Goal: Task Accomplishment & Management: Manage account settings

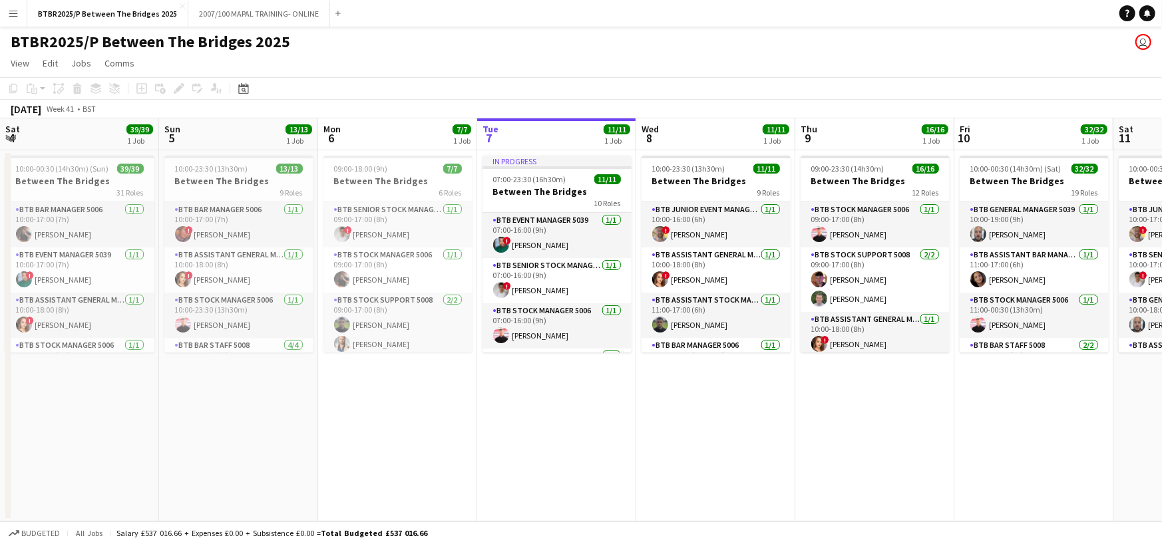
scroll to position [0, 318]
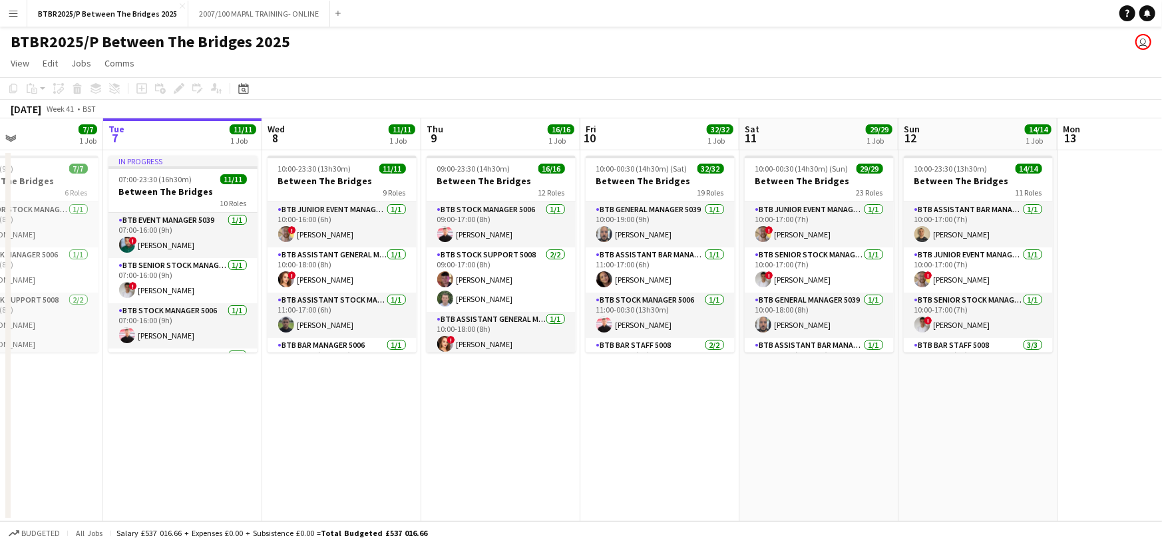
drag, startPoint x: 819, startPoint y: 138, endPoint x: 444, endPoint y: 152, distance: 375.5
click at [444, 152] on app-calendar-viewport "Sat 4 39/39 1 Job Sun 5 13/13 1 Job Mon 6 7/7 1 Job Tue 7 11/11 1 Job Wed 8 11/…" at bounding box center [581, 319] width 1162 height 403
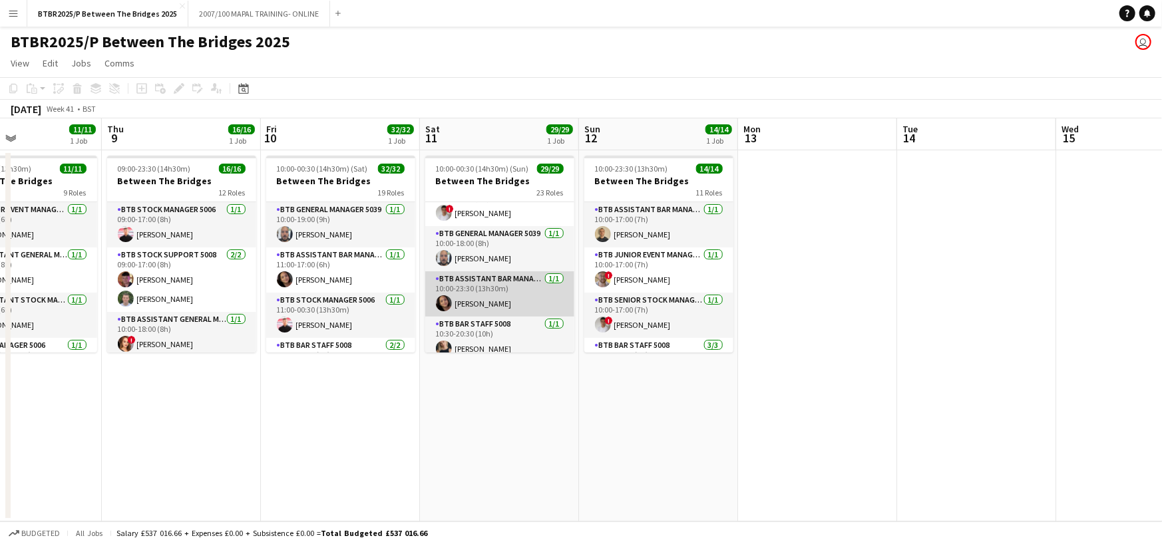
scroll to position [133, 0]
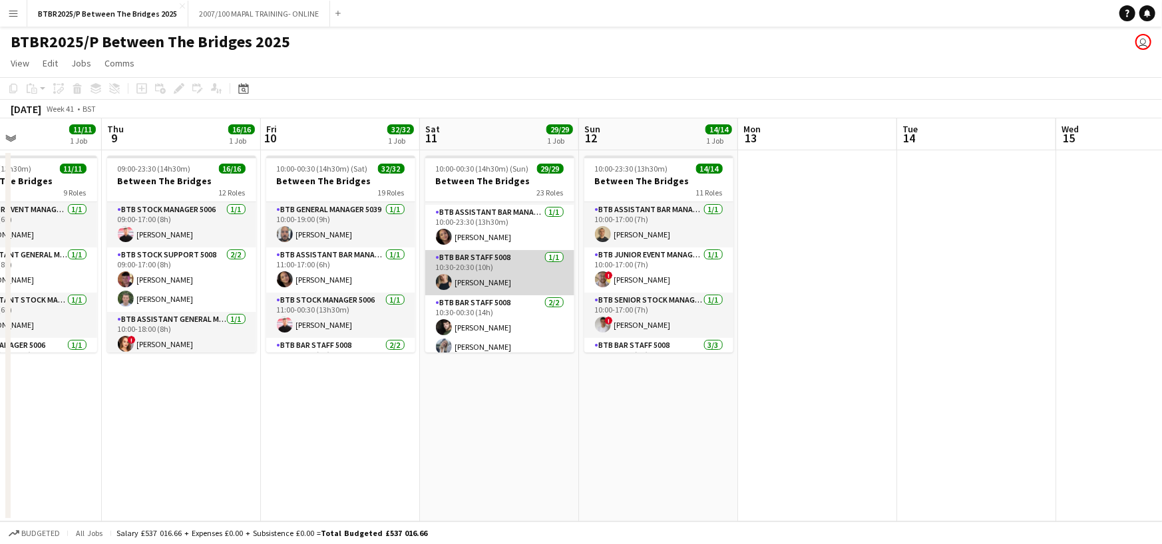
click at [486, 273] on app-card-role "BTB Bar Staff 5008 [DATE] 10:30-20:30 (10h) [PERSON_NAME]" at bounding box center [499, 272] width 149 height 45
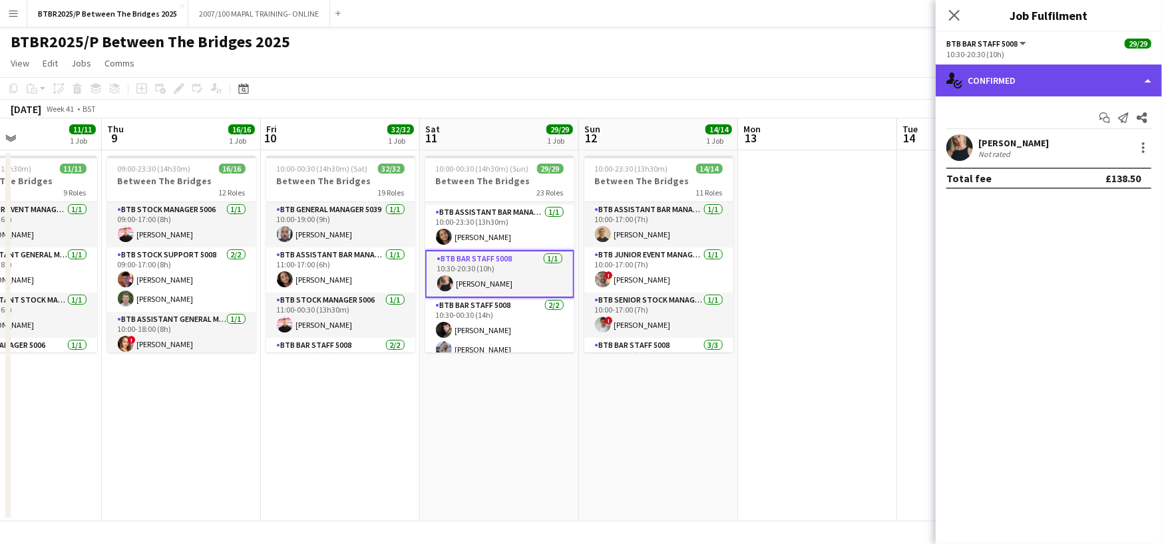
click at [1055, 90] on div "single-neutral-actions-check-2 Confirmed" at bounding box center [1049, 81] width 226 height 32
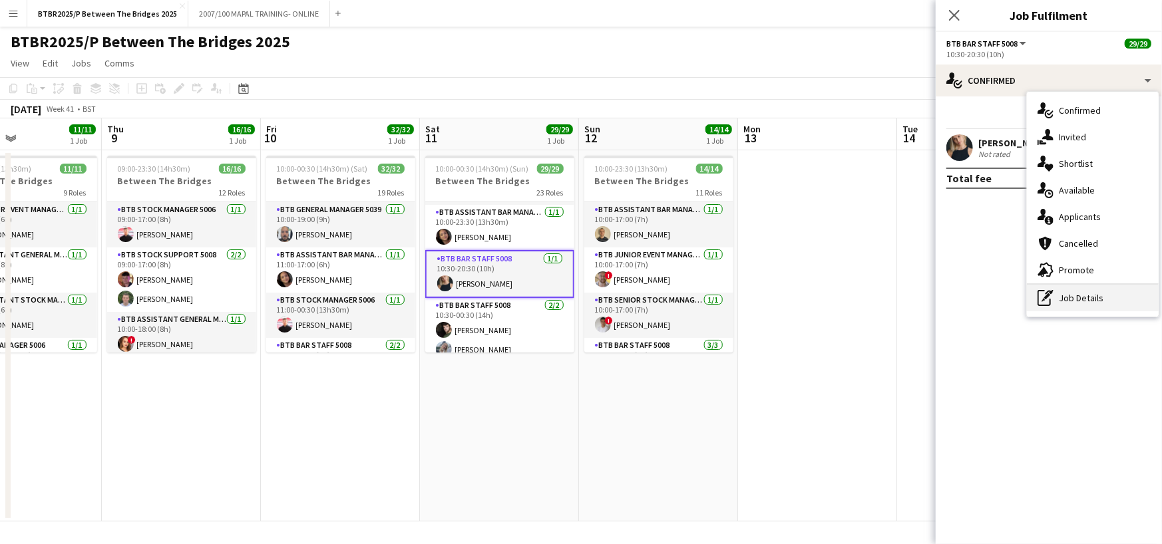
click at [1094, 305] on div "pen-write Job Details" at bounding box center [1093, 298] width 132 height 27
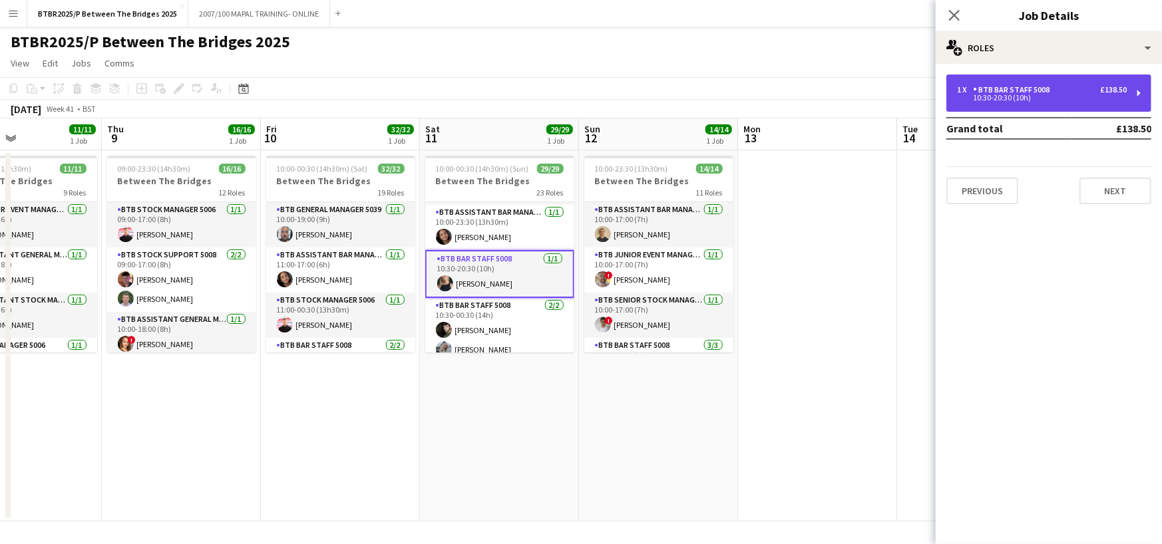
click at [1073, 88] on div "1 x BTB Bar Staff 5008 £138.50" at bounding box center [1042, 89] width 170 height 9
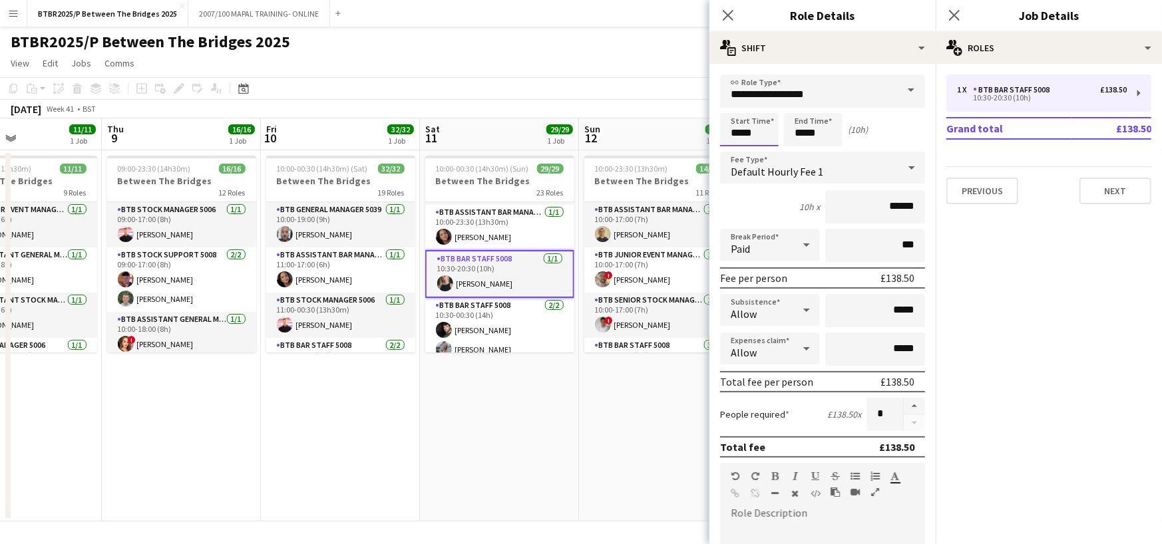
click at [741, 131] on input "*****" at bounding box center [749, 129] width 59 height 33
type input "*****"
click at [624, 79] on app-toolbar "Copy Paste Paste Ctrl+V Paste with crew Ctrl+Shift+V Paste linked Job [GEOGRAPH…" at bounding box center [581, 88] width 1162 height 23
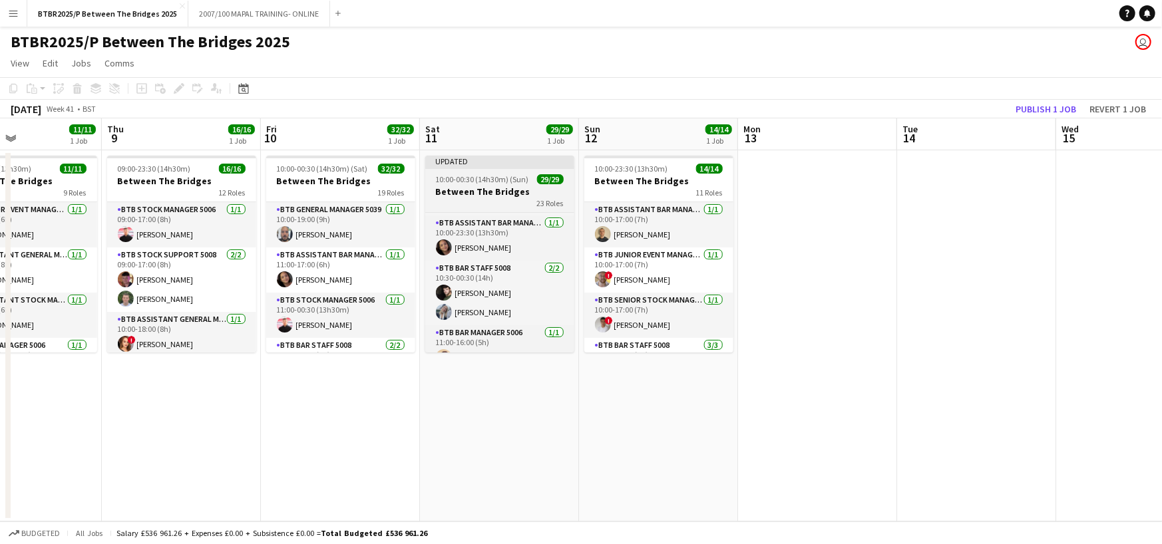
click at [476, 182] on span "10:00-00:30 (14h30m) (Sun)" at bounding box center [482, 179] width 93 height 10
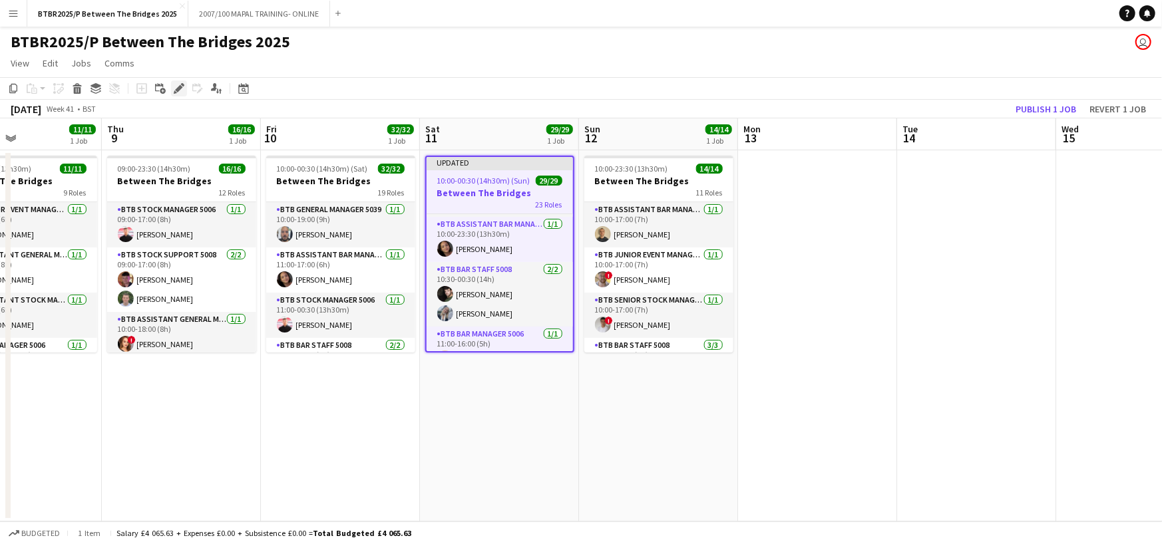
click at [172, 83] on div "Edit" at bounding box center [179, 89] width 16 height 16
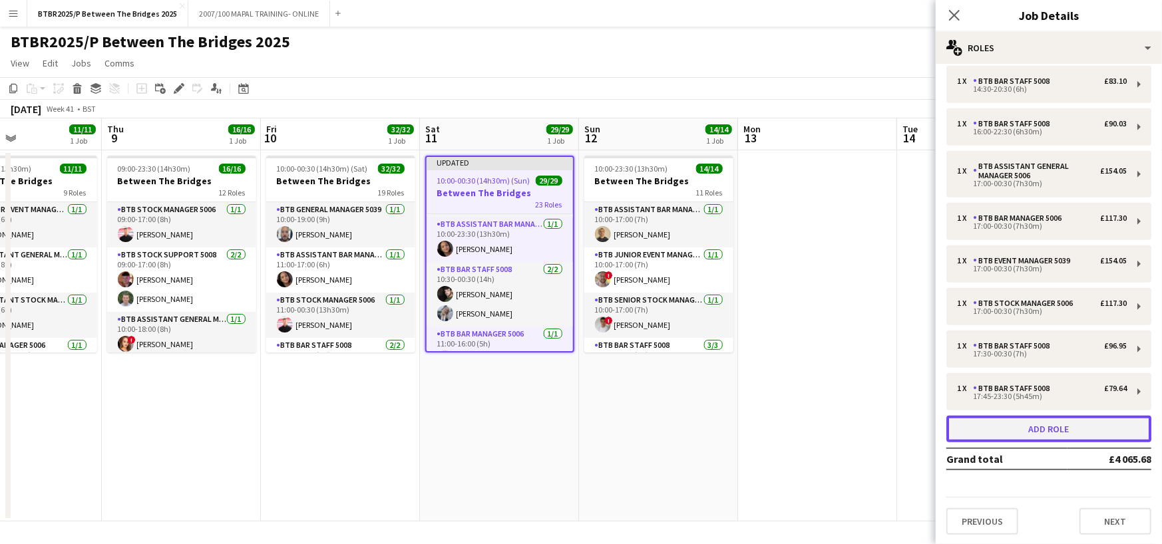
click at [1011, 424] on button "Add role" at bounding box center [1048, 429] width 205 height 27
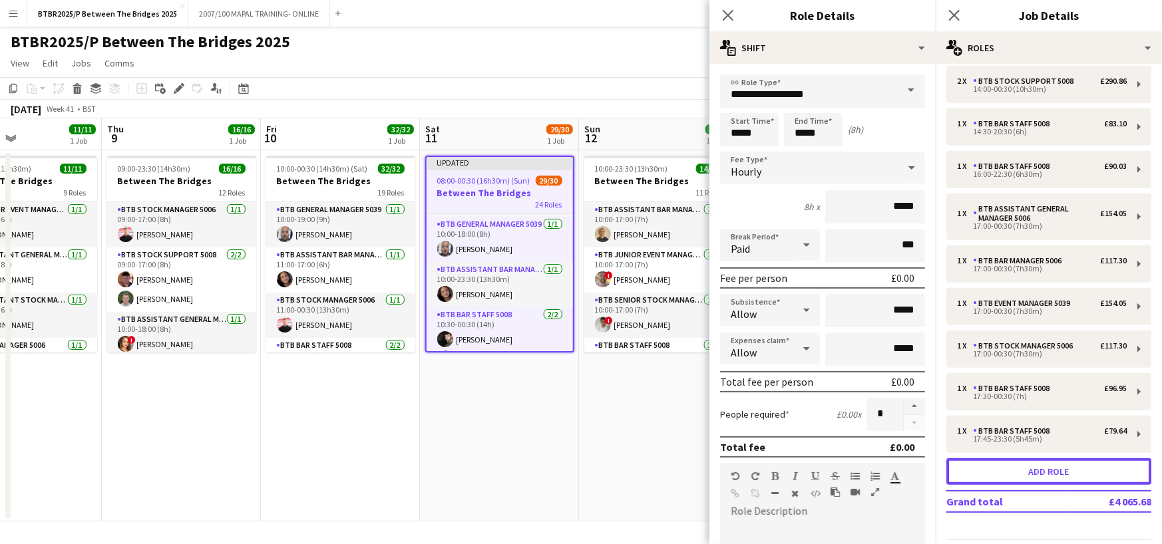
scroll to position [178, 0]
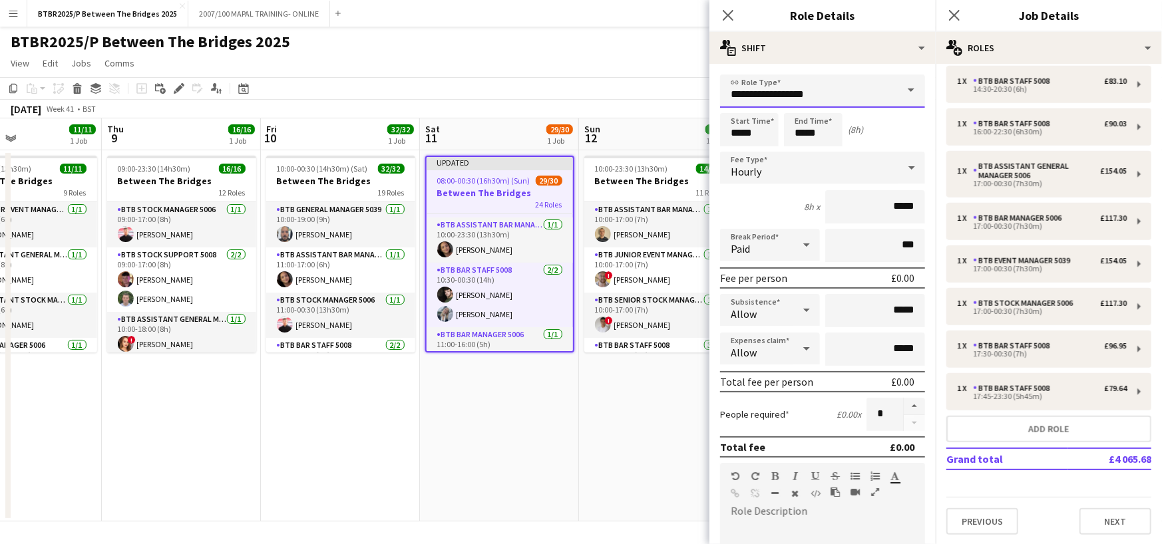
click at [824, 95] on input "**********" at bounding box center [822, 91] width 205 height 33
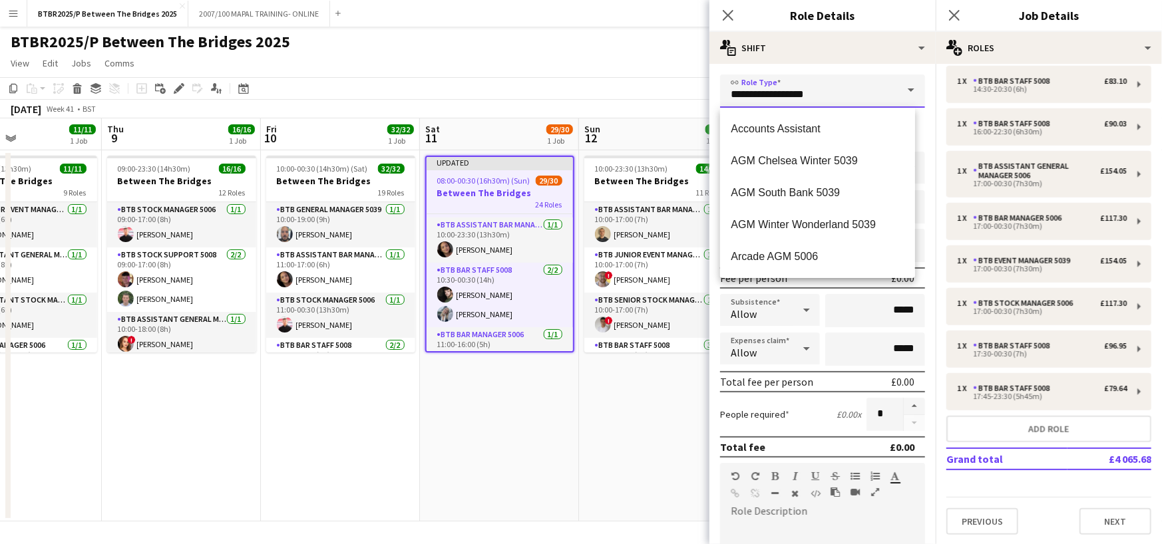
click at [824, 95] on input "**********" at bounding box center [822, 91] width 205 height 33
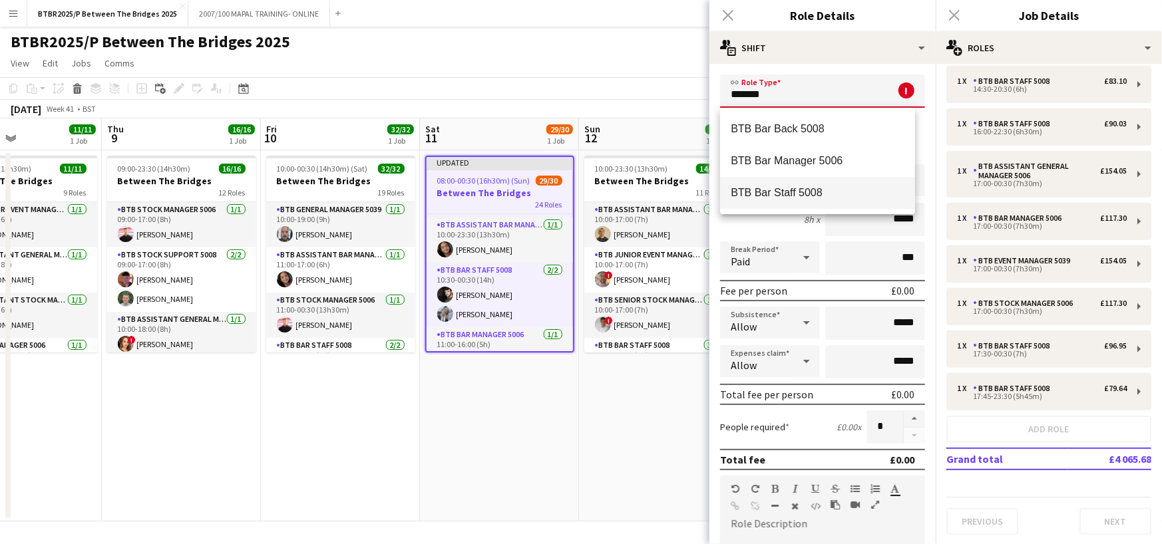
click at [838, 179] on mat-option "BTB Bar Staff 5008" at bounding box center [817, 193] width 195 height 32
type input "**********"
type input "******"
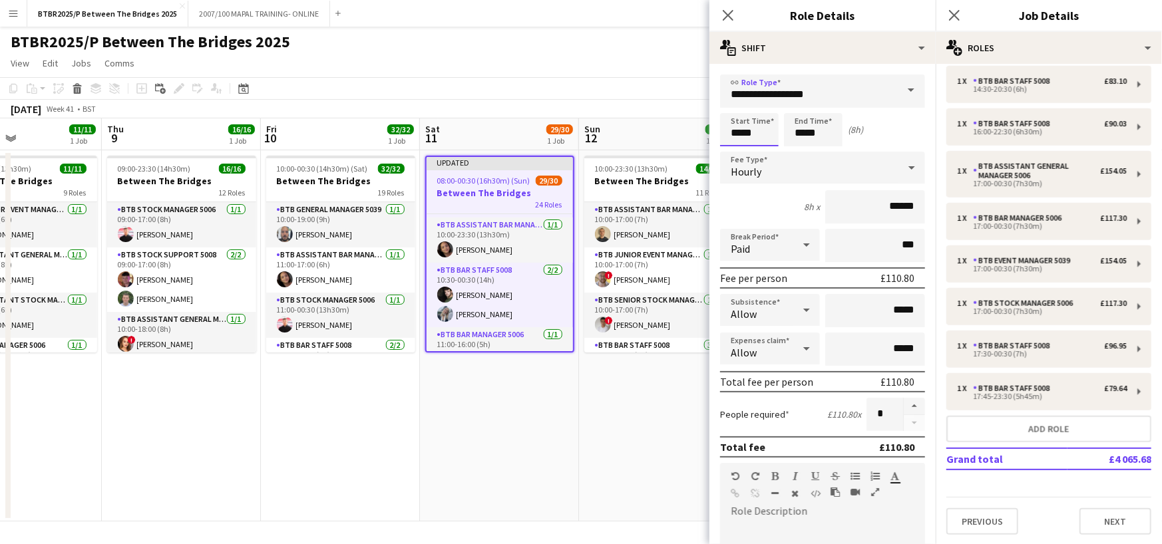
click at [765, 134] on input "*****" at bounding box center [749, 129] width 59 height 33
type input "*****"
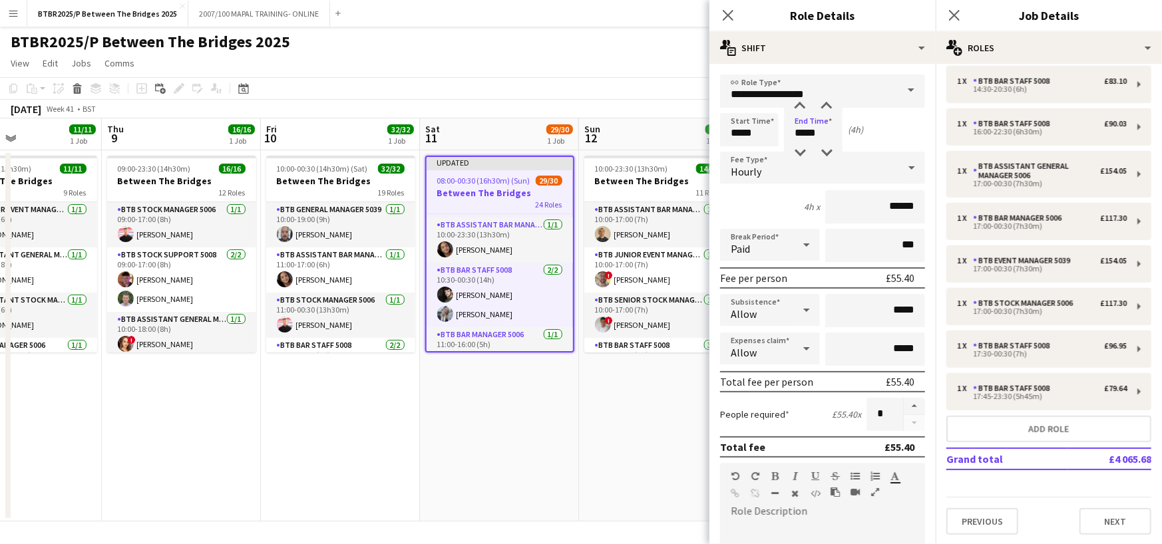
click at [607, 65] on app-page-menu "View Day view expanded Day view collapsed Month view Date picker Jump to [DATE]…" at bounding box center [581, 64] width 1162 height 25
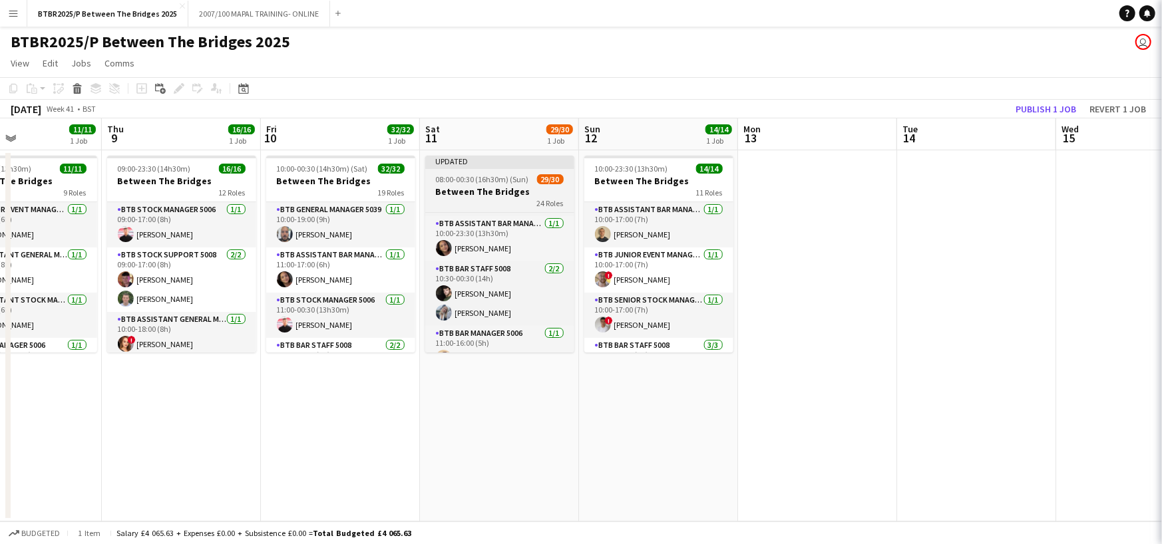
scroll to position [133, 0]
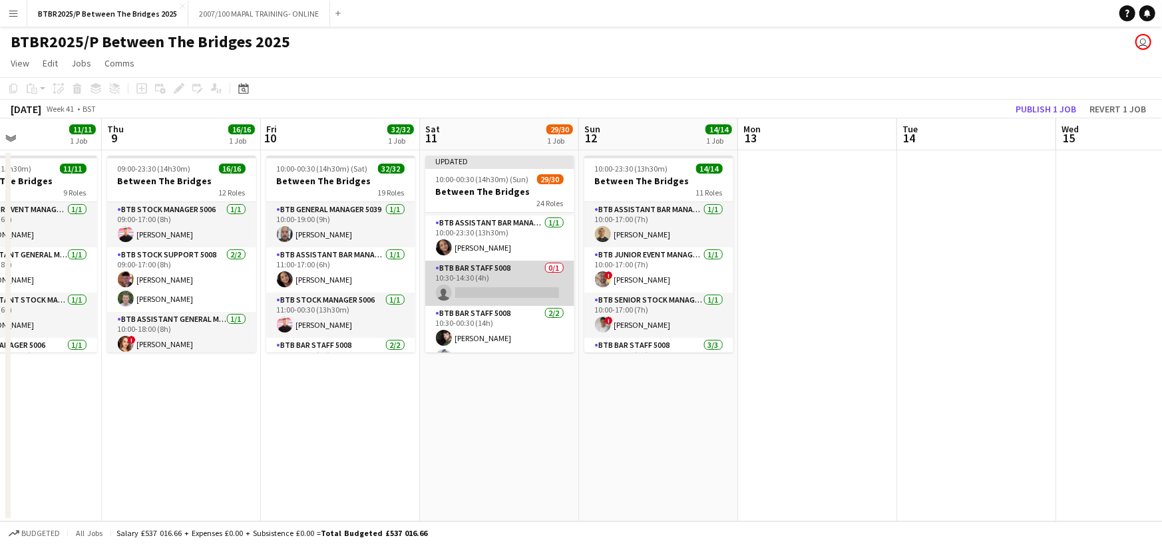
click at [518, 293] on app-card-role "BTB Bar Staff 5008 0/1 10:30-14:30 (4h) single-neutral-actions" at bounding box center [499, 283] width 149 height 45
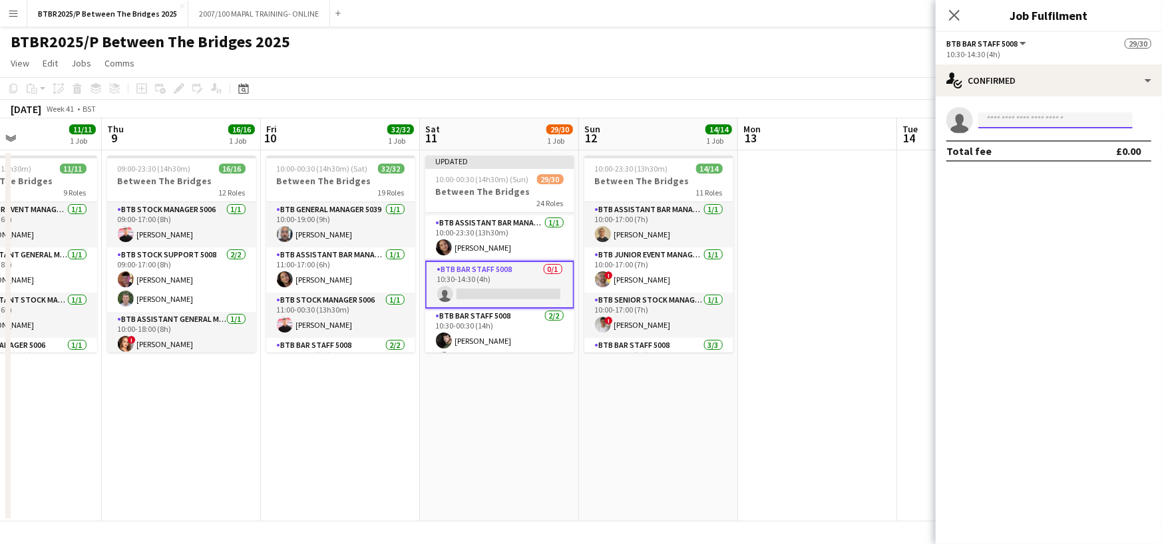
click at [1026, 116] on input at bounding box center [1055, 120] width 154 height 16
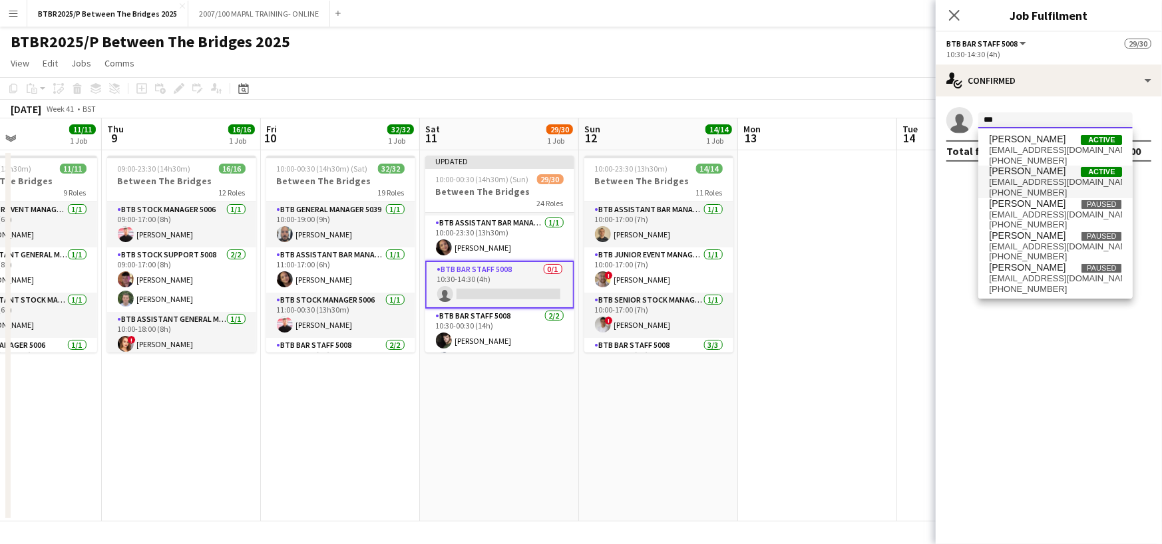
type input "***"
click at [1040, 177] on span "[EMAIL_ADDRESS][DOMAIN_NAME]" at bounding box center [1055, 182] width 133 height 11
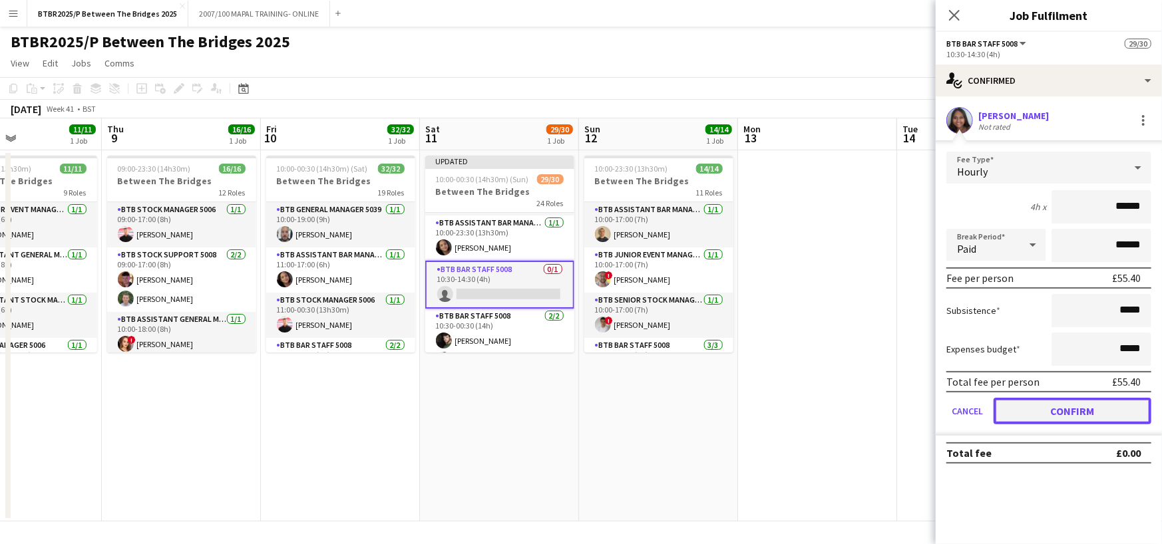
click at [1097, 411] on button "Confirm" at bounding box center [1072, 411] width 158 height 27
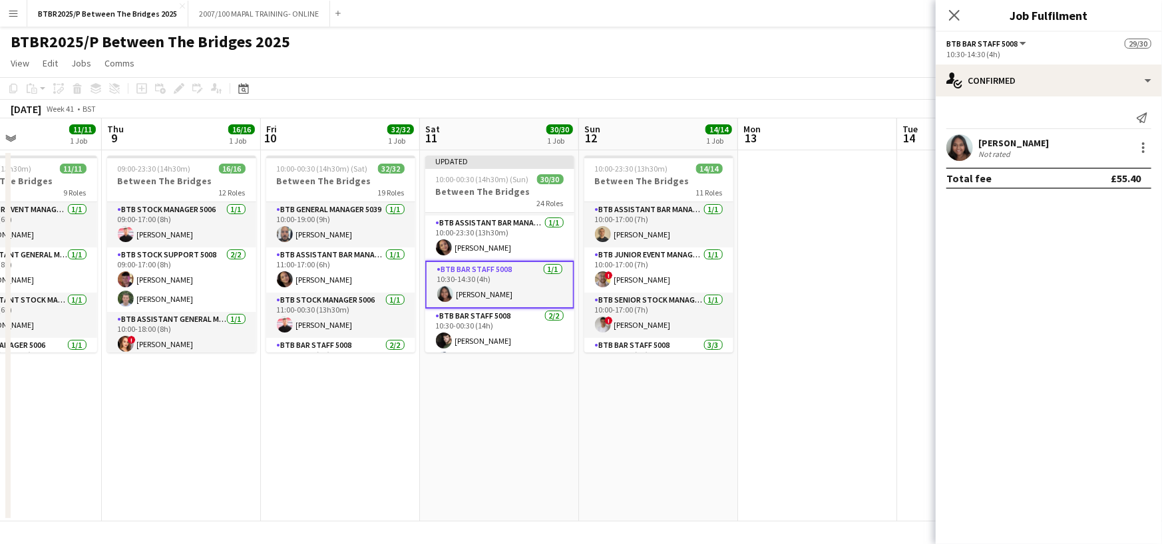
click at [817, 39] on div "BTBR2025/P Between The Bridges 2025 user" at bounding box center [581, 39] width 1162 height 25
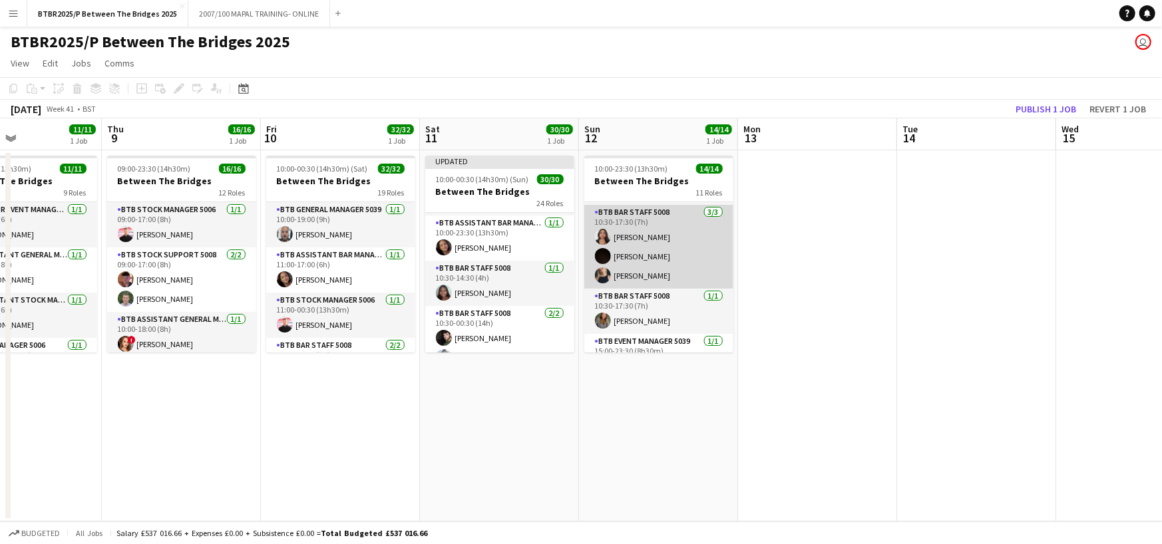
click at [667, 274] on app-card-role "BTB Bar Staff 5008 [DATE] 10:30-17:30 (7h) [PERSON_NAME] [PERSON_NAME] [PERSON_…" at bounding box center [658, 247] width 149 height 84
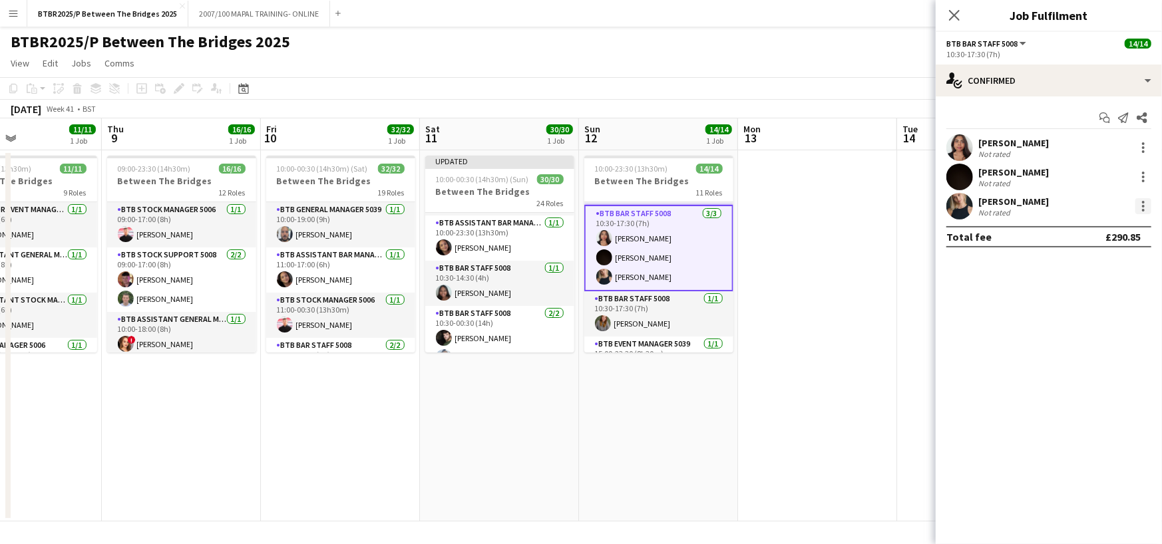
click at [1139, 207] on div at bounding box center [1143, 206] width 16 height 16
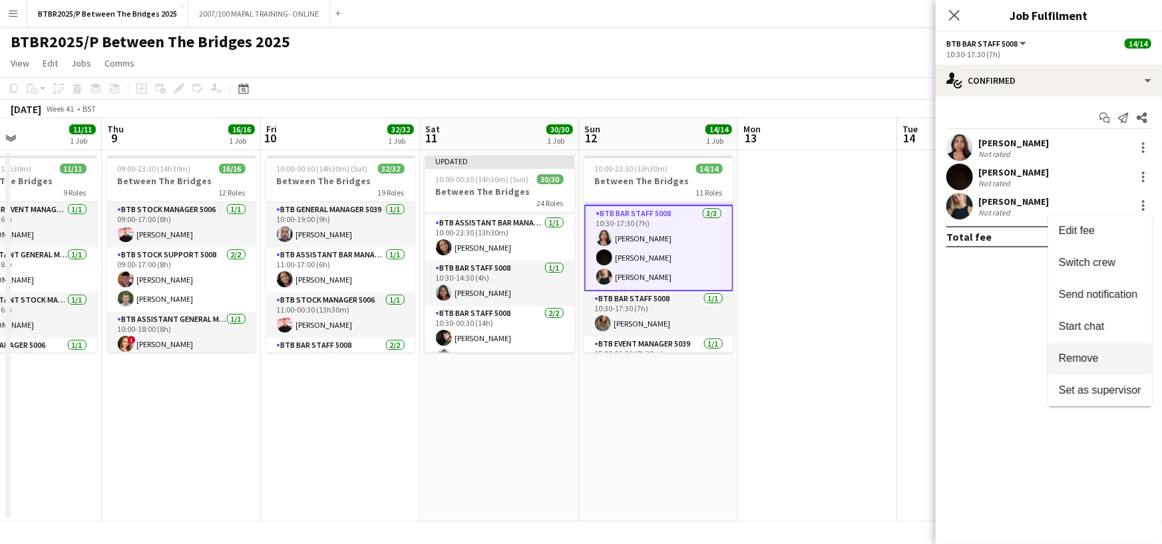
click at [1071, 350] on button "Remove" at bounding box center [1100, 359] width 104 height 32
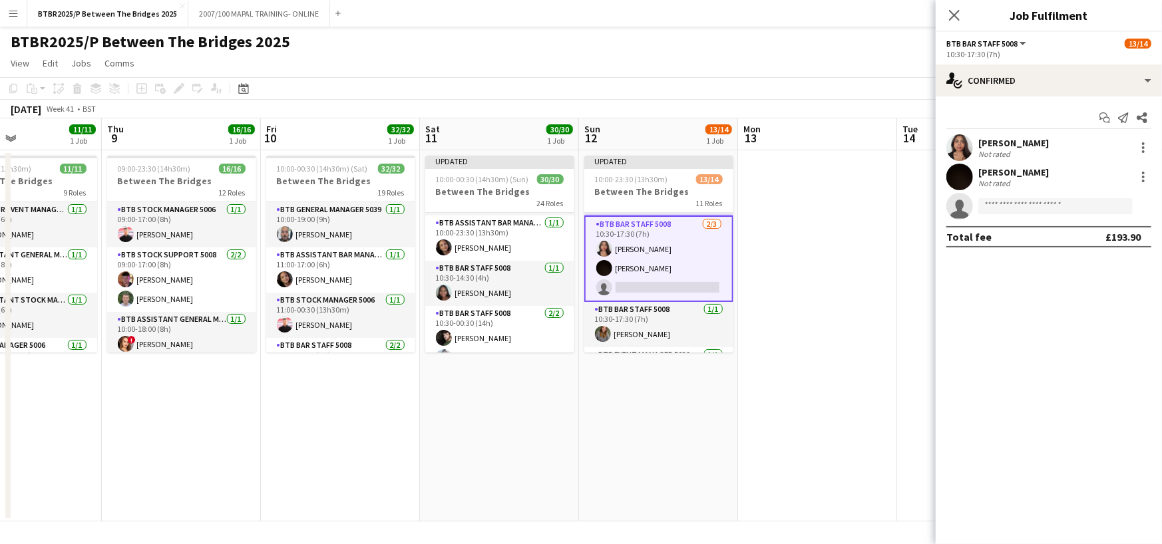
click at [1009, 214] on app-invite-slot "single-neutral-actions" at bounding box center [1049, 206] width 226 height 27
click at [1011, 203] on input at bounding box center [1055, 206] width 154 height 16
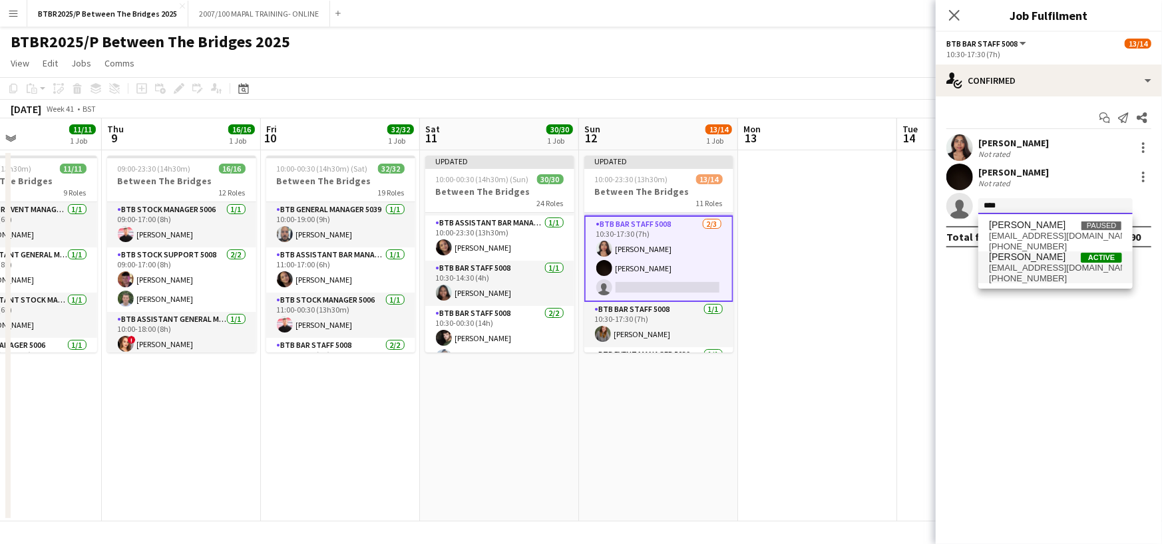
type input "****"
click at [1043, 261] on span "[PERSON_NAME]" at bounding box center [1027, 257] width 77 height 11
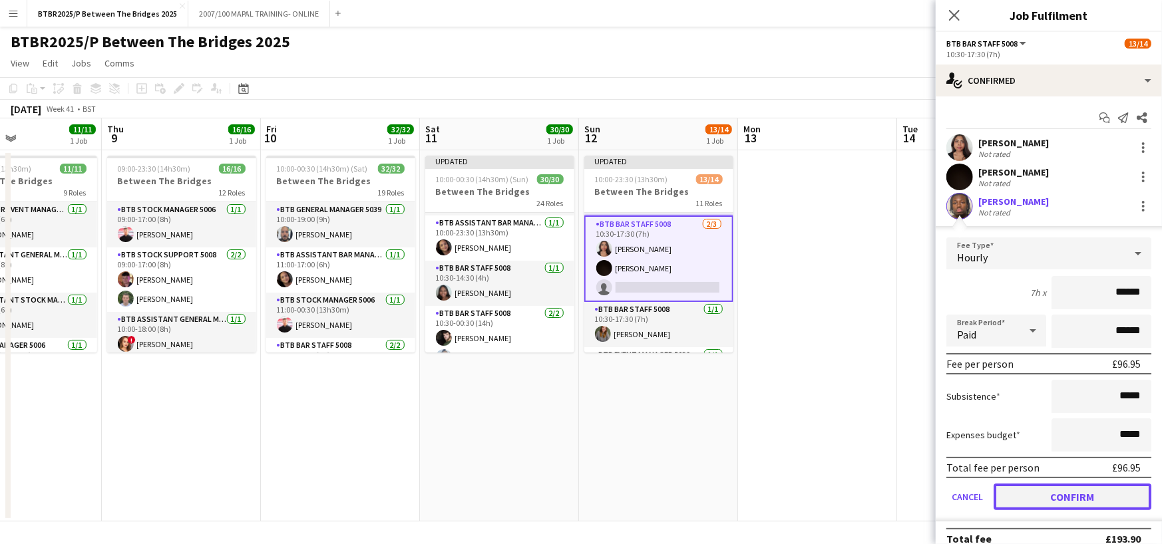
click at [1086, 493] on button "Confirm" at bounding box center [1072, 497] width 158 height 27
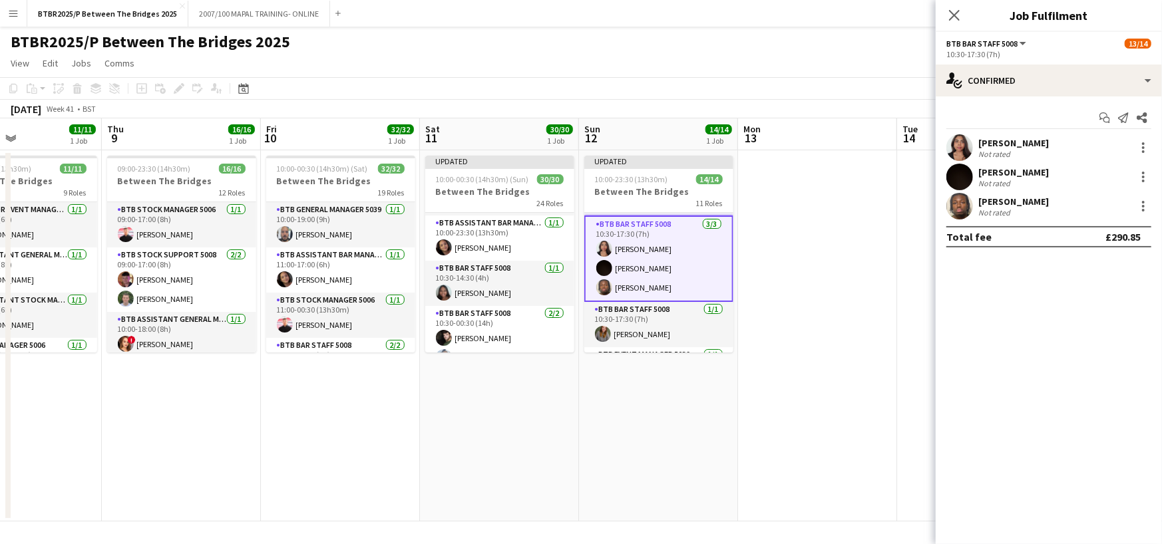
click at [870, 80] on app-toolbar "Copy Paste Paste Ctrl+V Paste with crew Ctrl+Shift+V Paste linked Job [GEOGRAPH…" at bounding box center [581, 88] width 1162 height 23
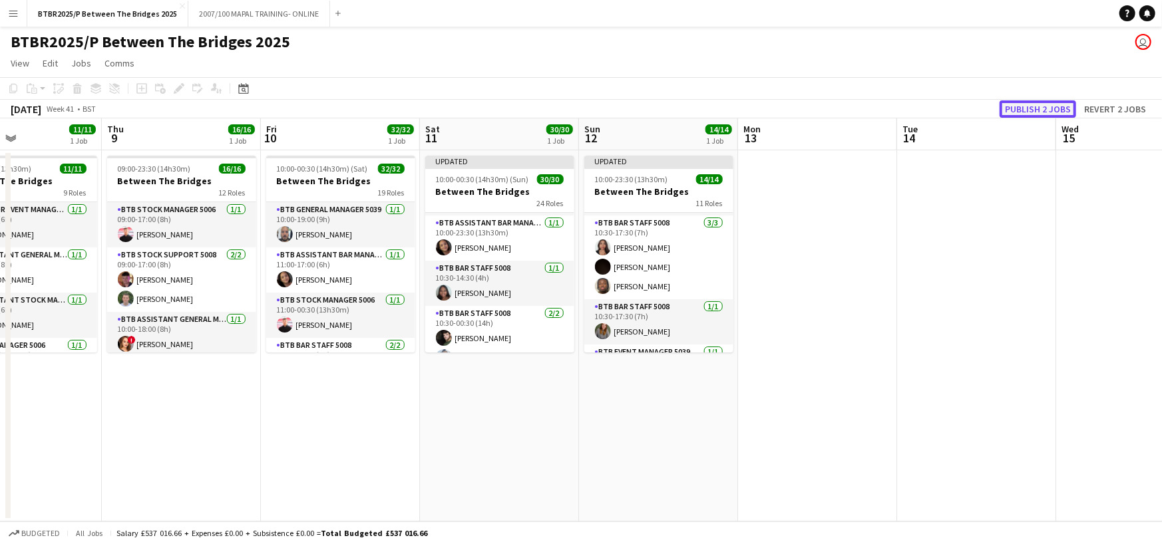
click at [1026, 100] on button "Publish 2 jobs" at bounding box center [1037, 108] width 77 height 17
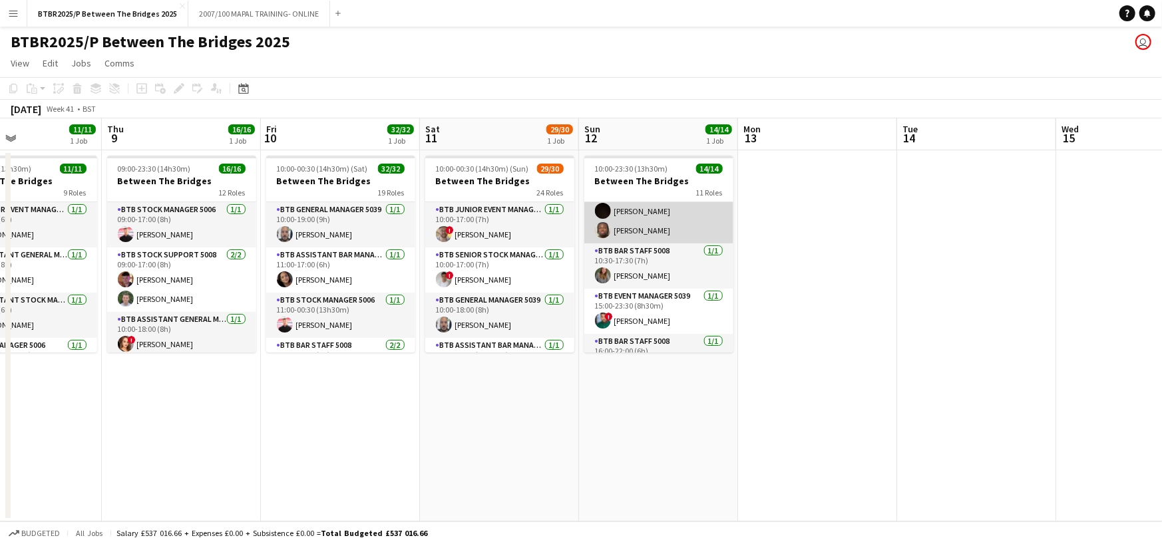
scroll to position [200, 0]
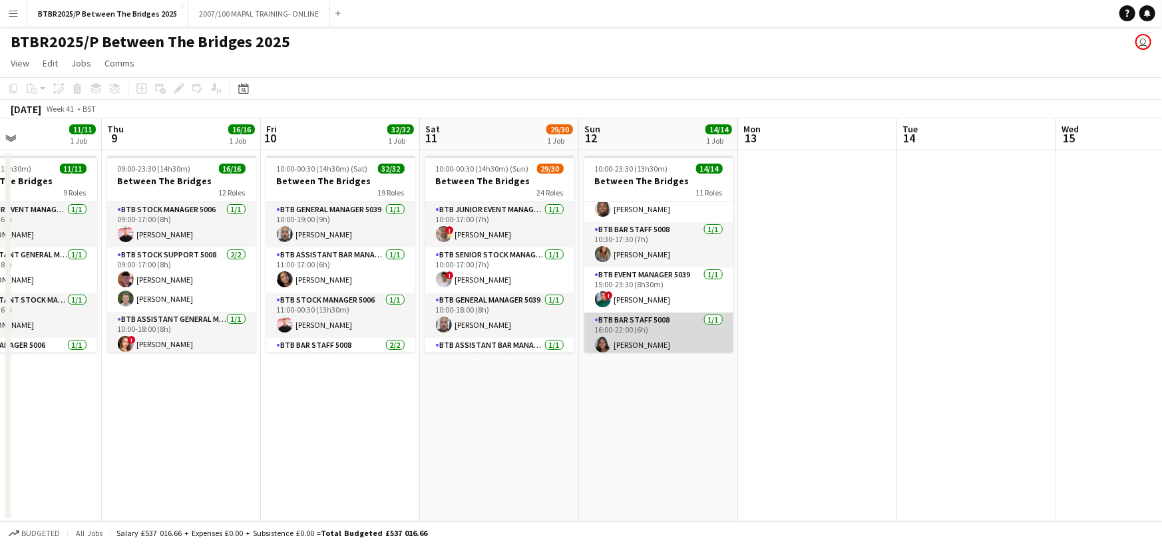
click at [671, 331] on app-card-role "BTB Bar Staff 5008 [DATE] 16:00-22:00 (6h) [PERSON_NAME]" at bounding box center [658, 335] width 149 height 45
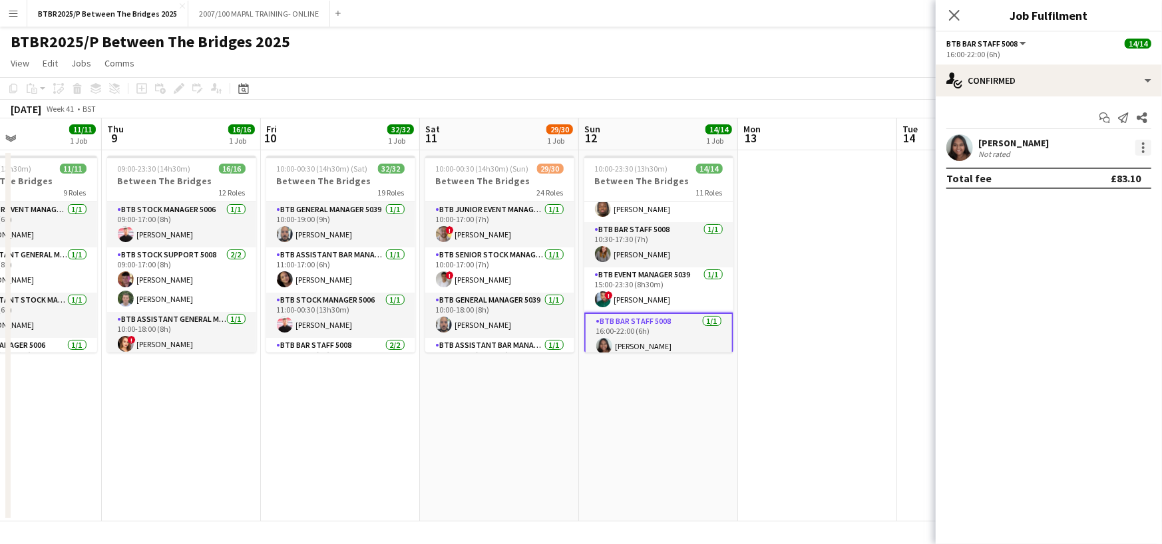
click at [1139, 152] on div at bounding box center [1143, 148] width 16 height 16
click at [1099, 301] on span "Remove" at bounding box center [1100, 300] width 83 height 12
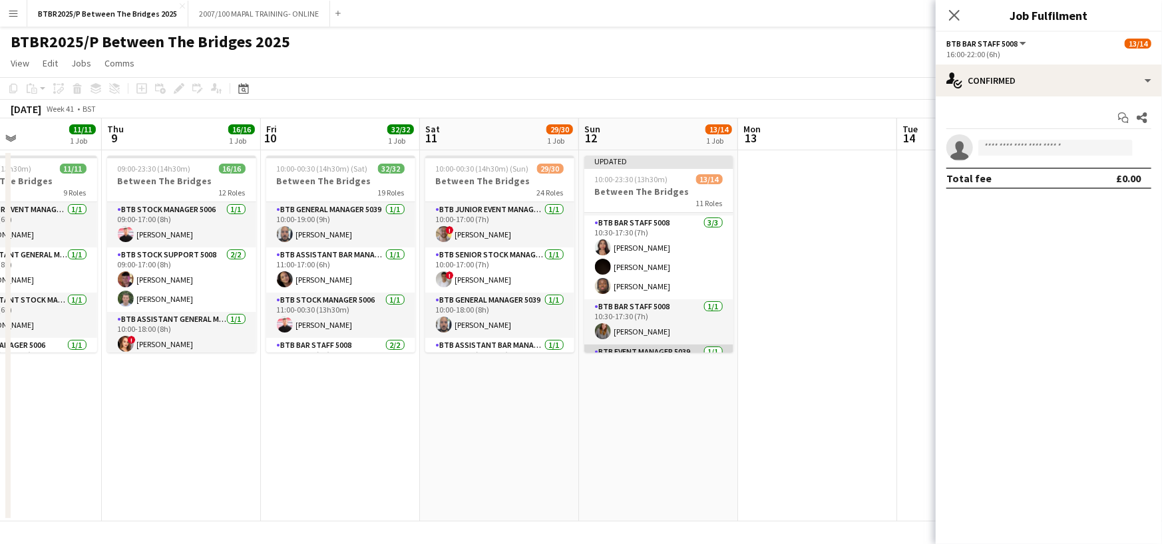
scroll to position [67, 0]
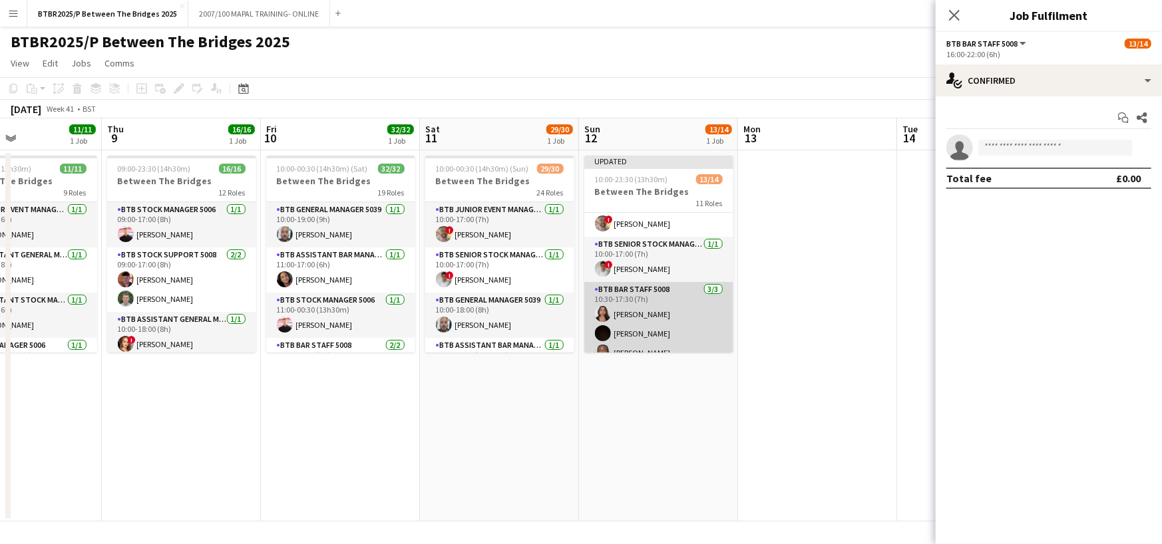
click at [675, 316] on app-card-role "BTB Bar Staff 5008 [DATE] 10:30-17:30 (7h) [PERSON_NAME] [PERSON_NAME] [PERSON_…" at bounding box center [658, 324] width 149 height 84
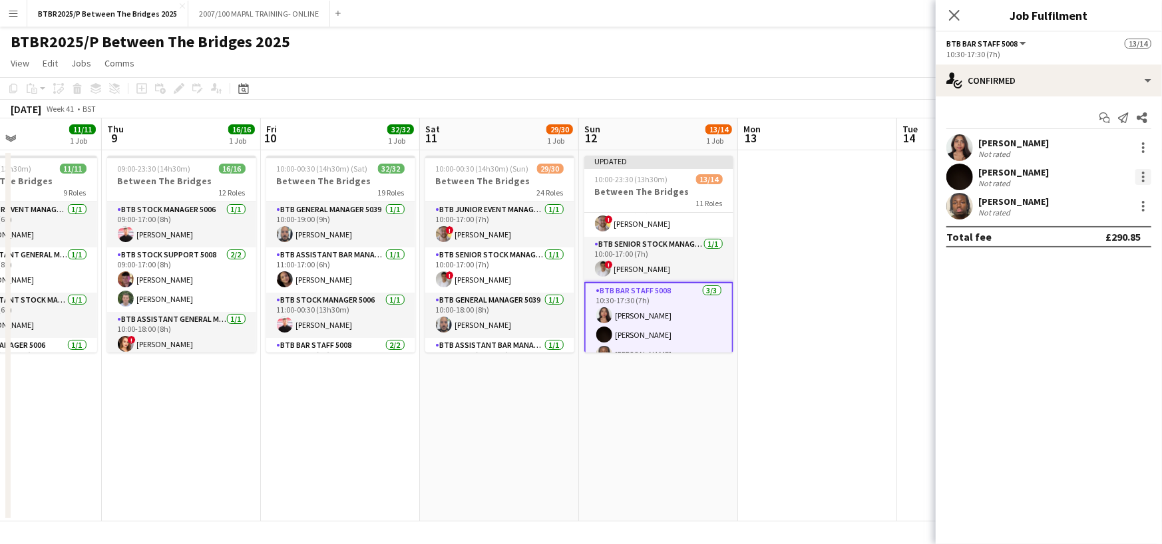
click at [1139, 172] on div at bounding box center [1143, 177] width 16 height 16
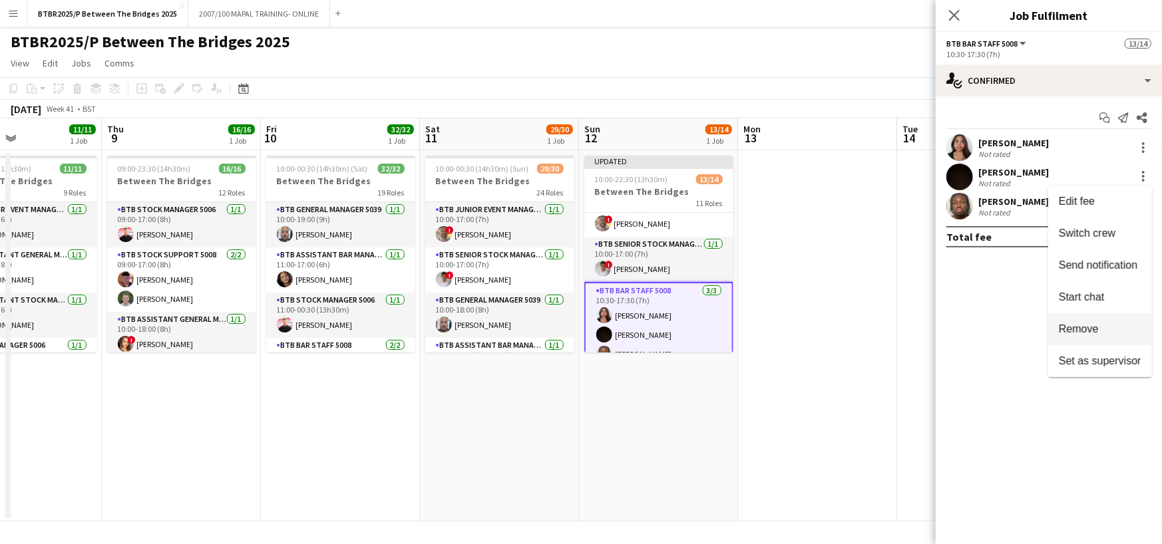
click at [1080, 329] on span "Remove" at bounding box center [1079, 328] width 40 height 11
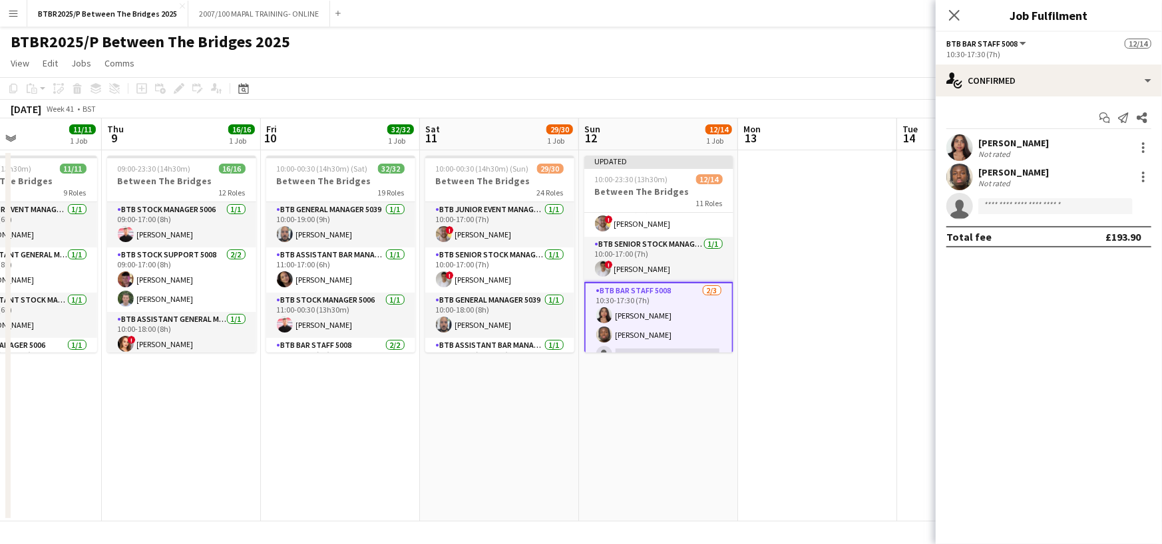
click at [820, 52] on app-page-menu "View Day view expanded Day view collapsed Month view Date picker Jump to [DATE]…" at bounding box center [581, 64] width 1162 height 25
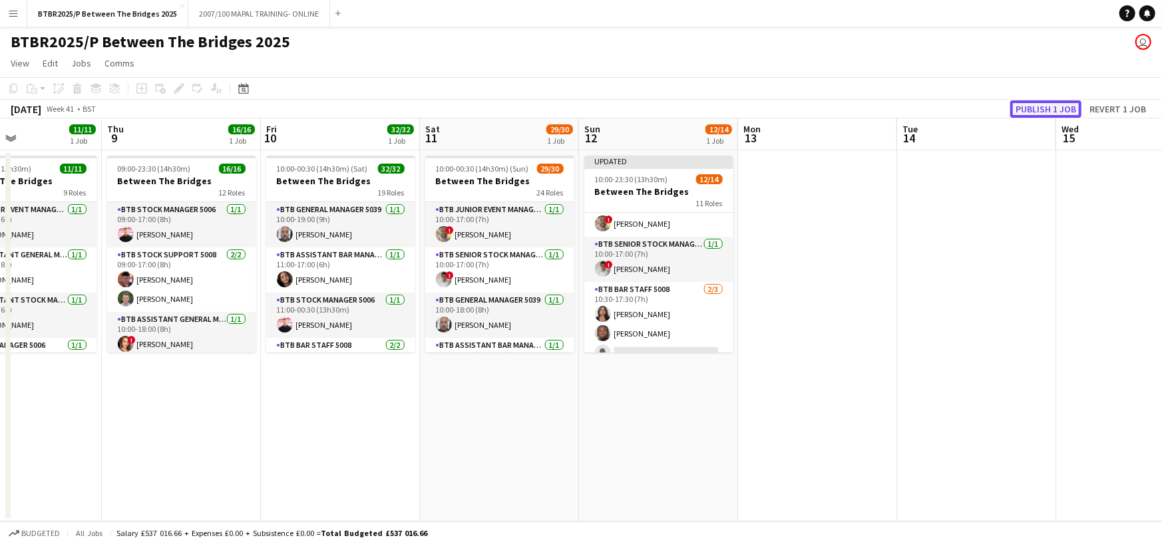
click at [1036, 103] on button "Publish 1 job" at bounding box center [1045, 108] width 71 height 17
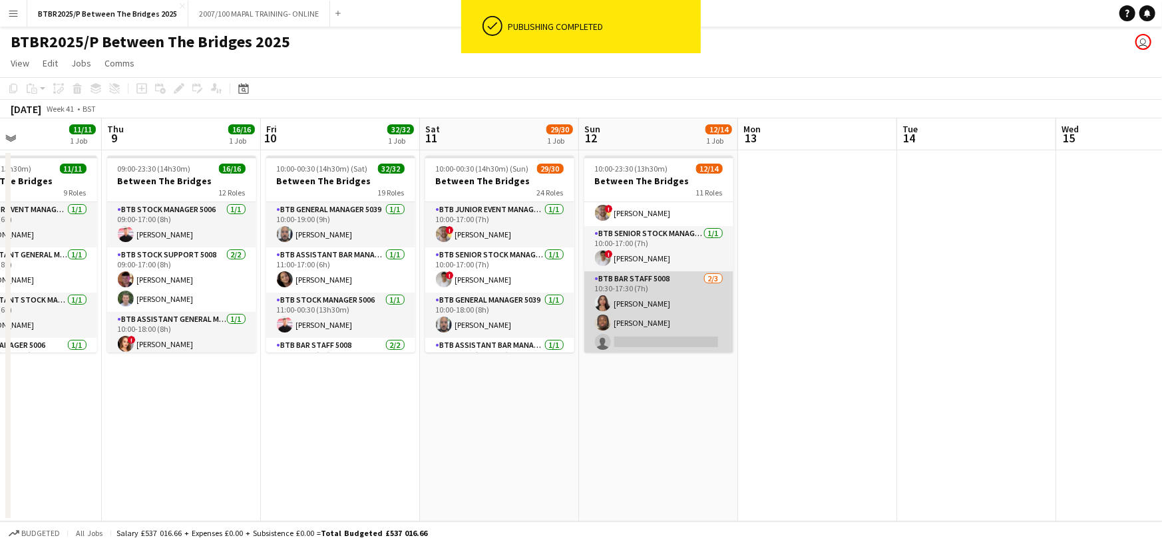
click at [658, 339] on app-card-role "BTB Bar Staff 5008 [DATE] 10:30-17:30 (7h) [PERSON_NAME] [PERSON_NAME] Okorokpo…" at bounding box center [658, 313] width 149 height 84
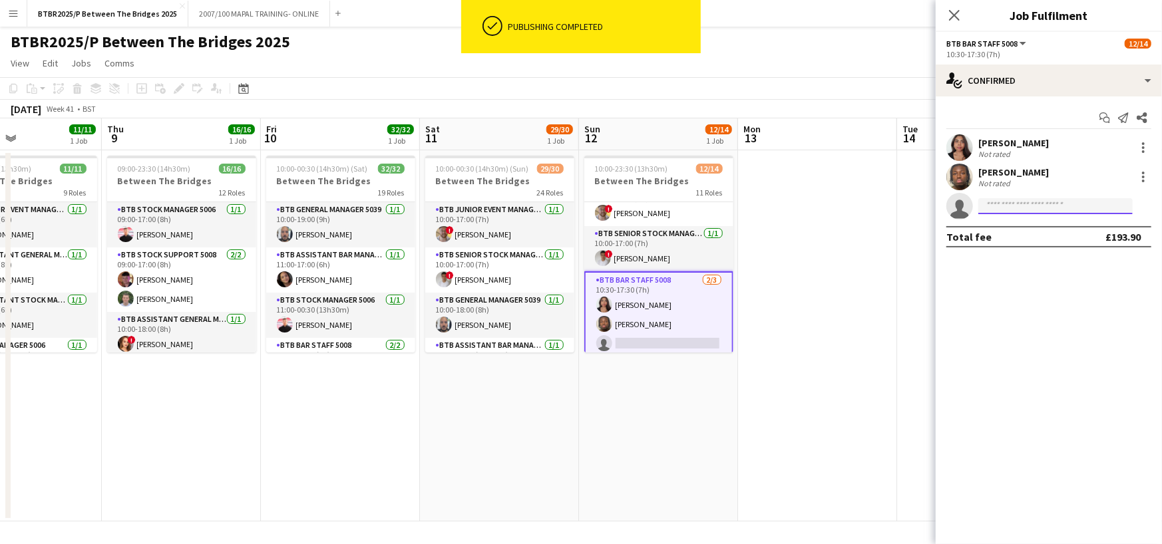
click at [1012, 208] on input at bounding box center [1055, 206] width 154 height 16
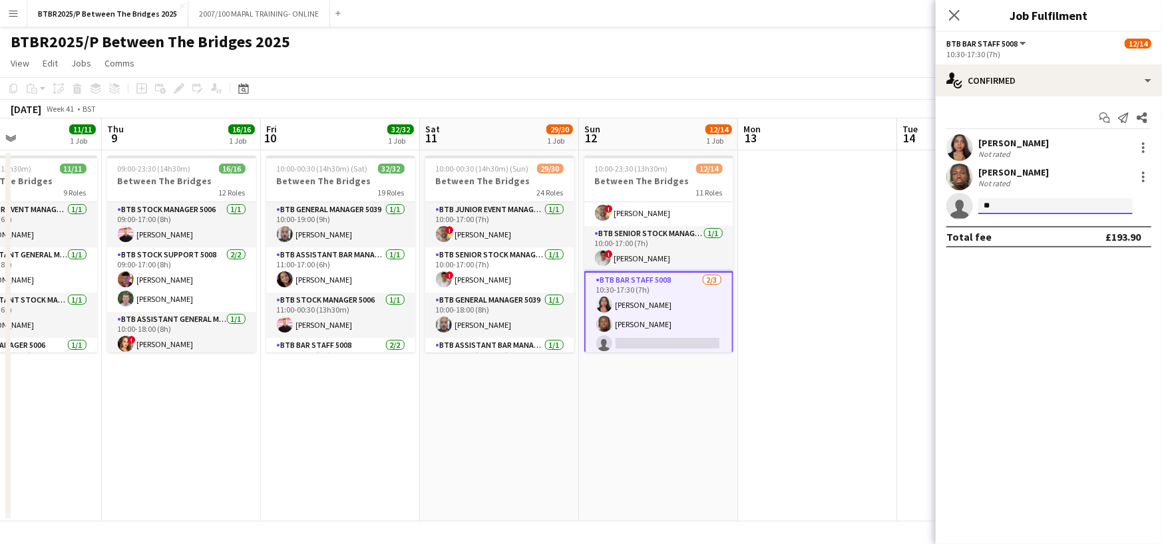
type input "***"
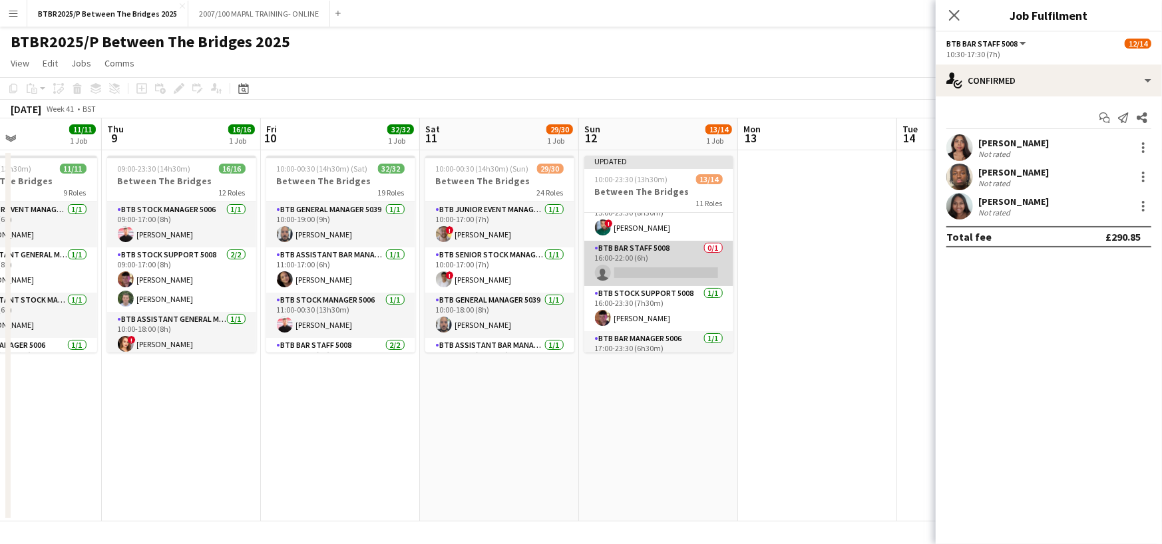
click at [662, 276] on app-card-role "BTB Bar Staff 5008 0/1 16:00-22:00 (6h) single-neutral-actions" at bounding box center [658, 263] width 149 height 45
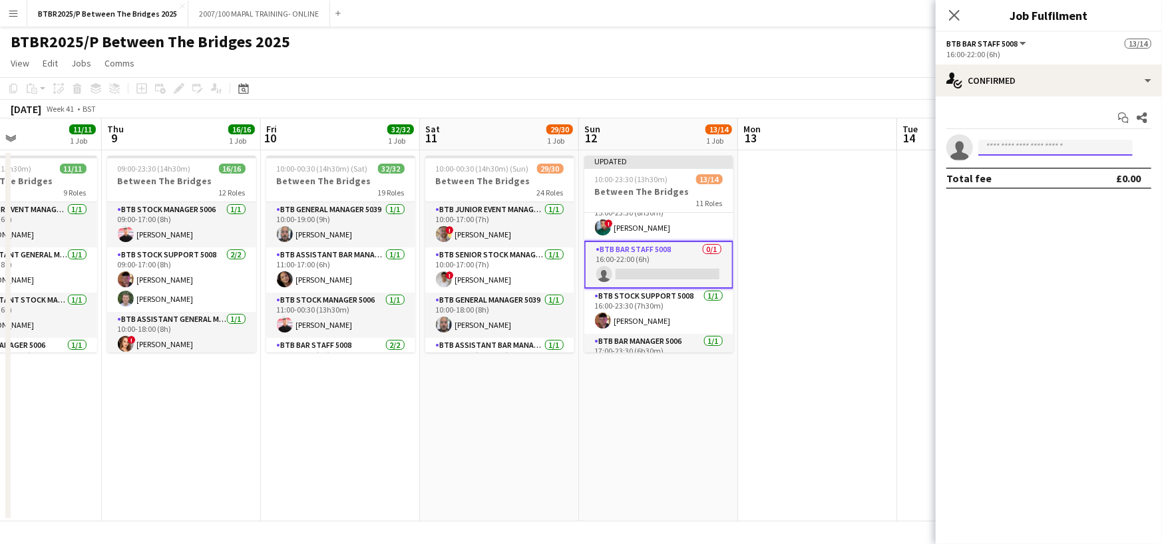
click at [1038, 153] on input at bounding box center [1055, 148] width 154 height 16
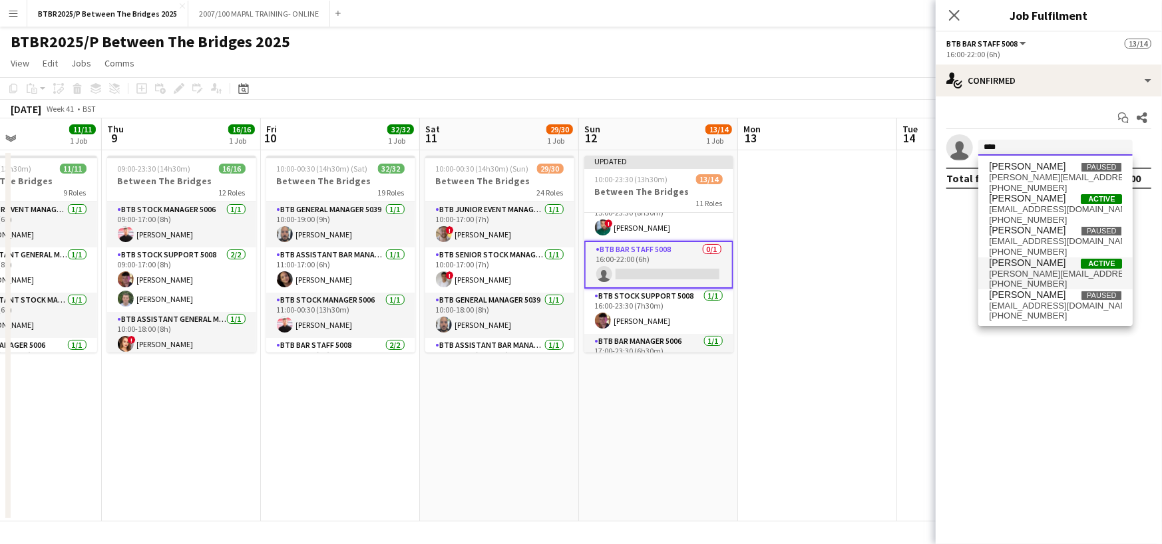
type input "****"
click at [1050, 263] on span "[PERSON_NAME] Active" at bounding box center [1055, 263] width 133 height 11
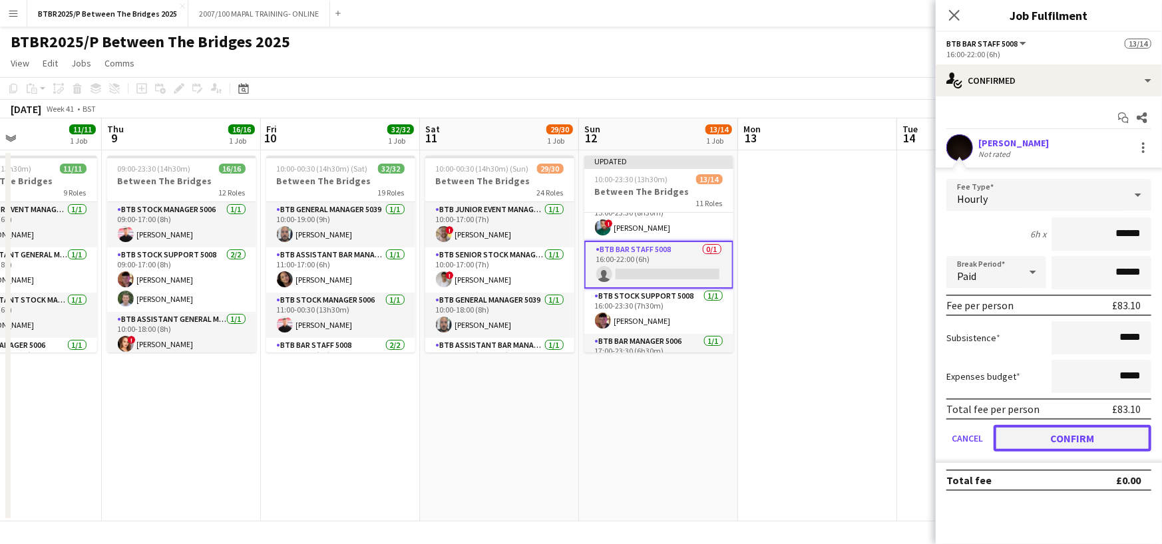
click at [1092, 430] on button "Confirm" at bounding box center [1072, 438] width 158 height 27
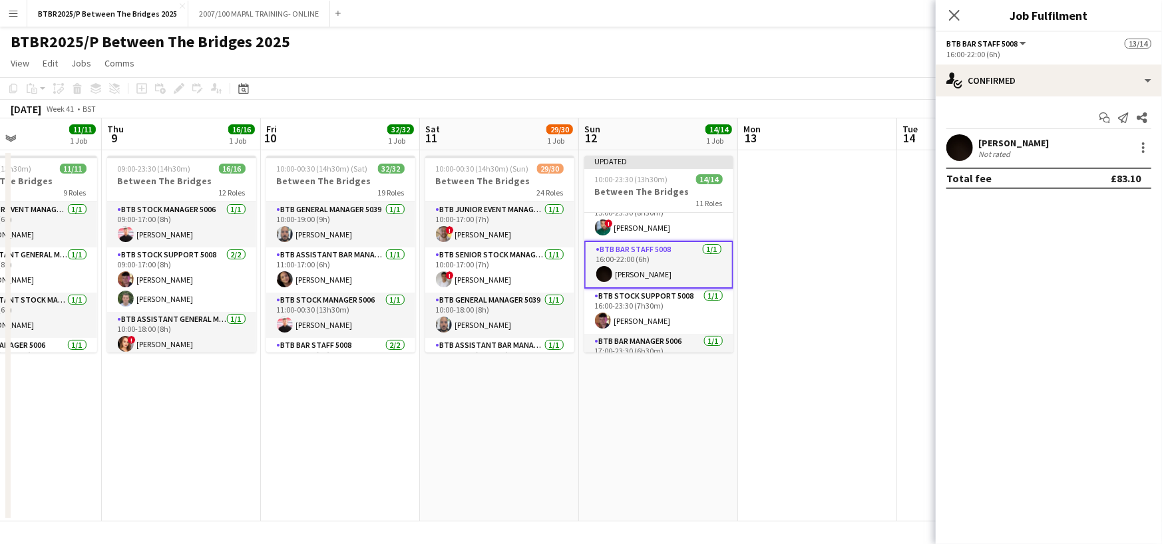
click at [885, 52] on app-page-menu "View Day view expanded Day view collapsed Month view Date picker Jump to [DATE]…" at bounding box center [581, 64] width 1162 height 25
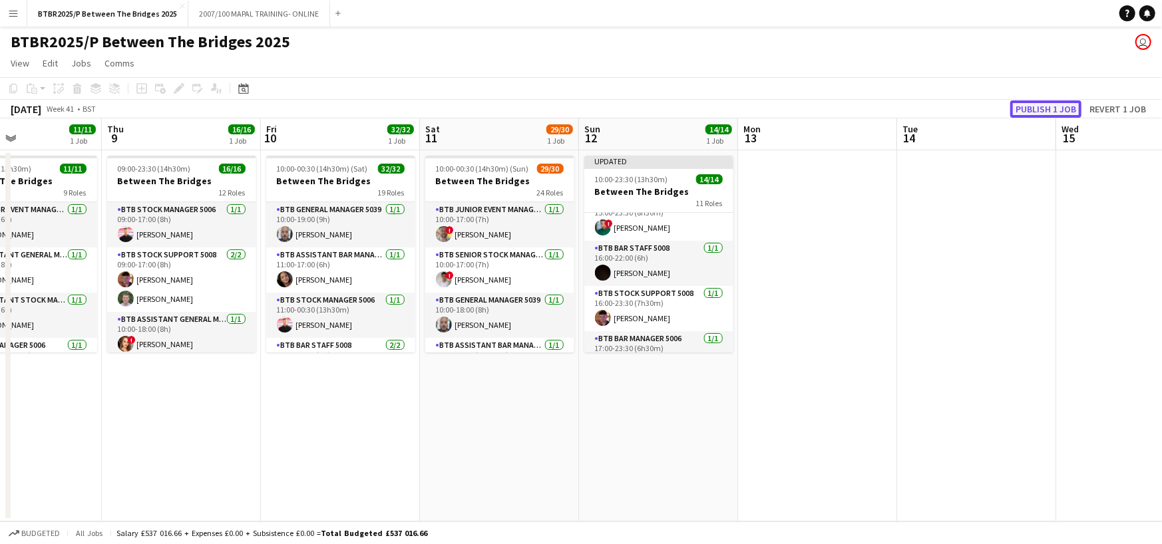
click at [1026, 108] on button "Publish 1 job" at bounding box center [1045, 108] width 71 height 17
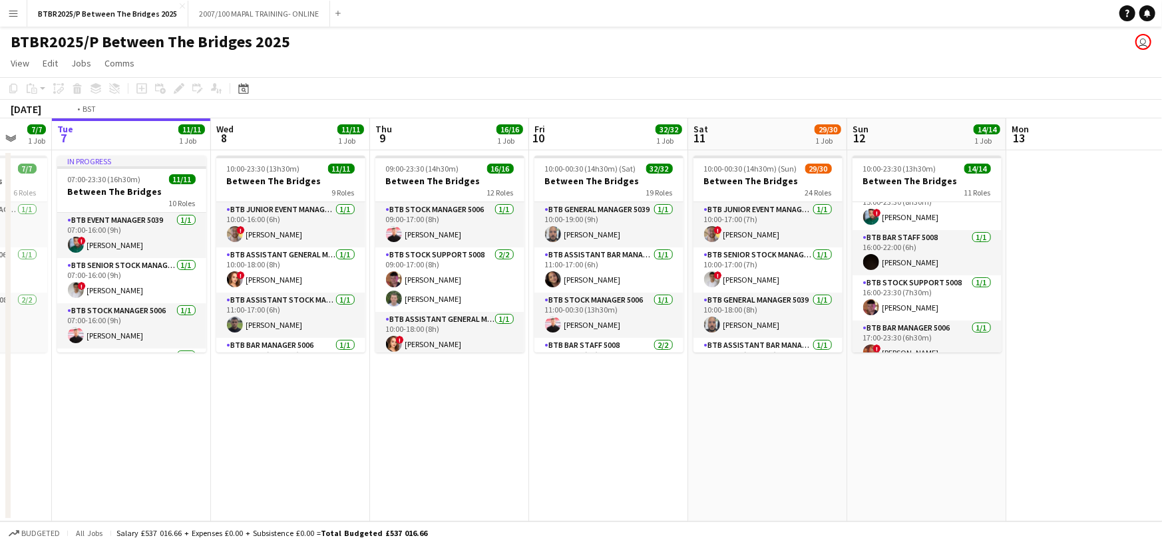
drag, startPoint x: 159, startPoint y: 135, endPoint x: 817, endPoint y: 147, distance: 658.2
click at [817, 147] on app-calendar-viewport "Sun 5 13/13 1 Job Mon 6 7/7 1 Job Tue 7 11/11 1 Job Wed 8 11/11 1 Job Thu 9 16/…" at bounding box center [581, 319] width 1162 height 403
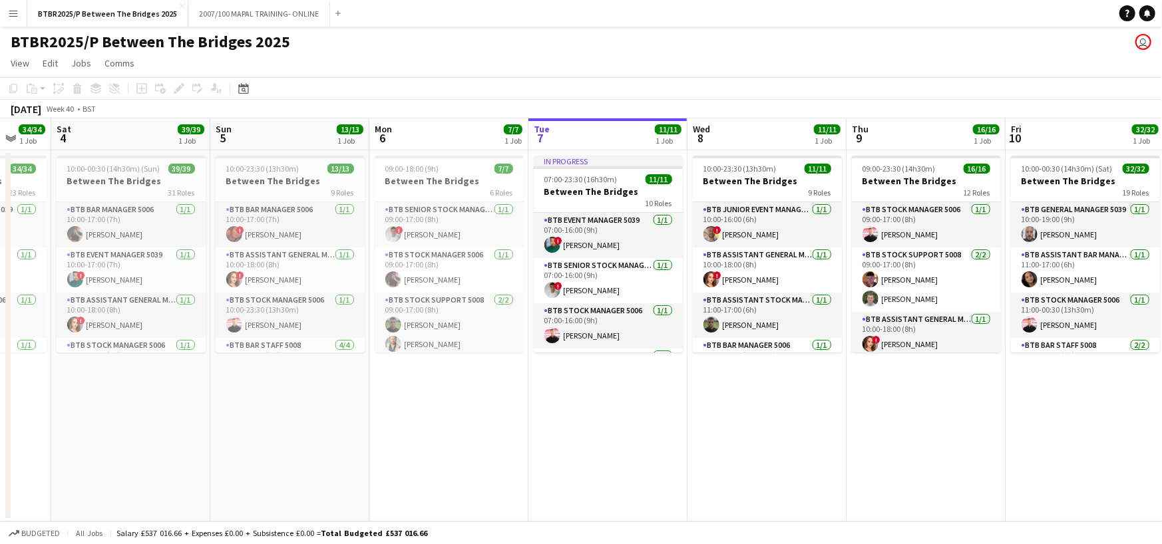
scroll to position [0, 266]
drag, startPoint x: 197, startPoint y: 134, endPoint x: 284, endPoint y: 134, distance: 87.2
click at [284, 134] on app-calendar-viewport "Thu 2 18/18 1 Job Fri 3 34/34 1 Job Sat 4 39/39 1 Job Sun 5 13/13 1 Job Mon 6 7…" at bounding box center [581, 319] width 1162 height 403
